Goal: Task Accomplishment & Management: Manage account settings

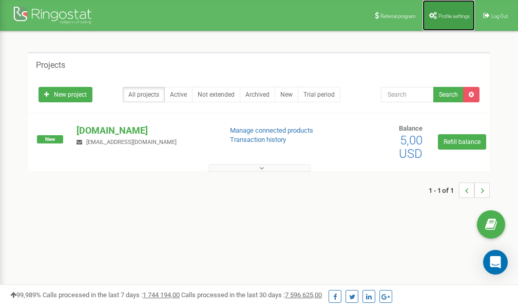
click at [451, 15] on span "Profile settings" at bounding box center [453, 16] width 31 height 6
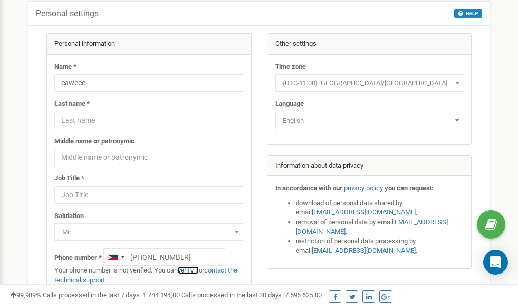
click at [194, 268] on link "verify it" at bounding box center [188, 270] width 21 height 8
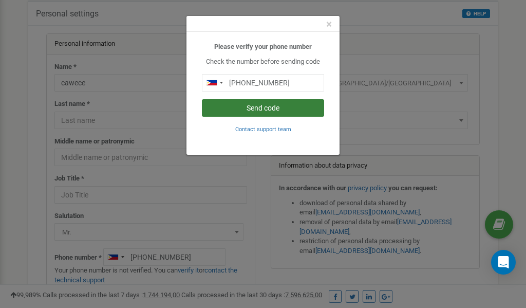
click at [251, 108] on button "Send code" at bounding box center [263, 107] width 122 height 17
